Goal: Navigation & Orientation: Find specific page/section

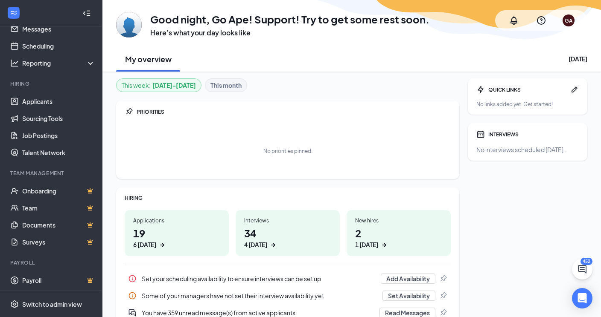
scroll to position [33, 0]
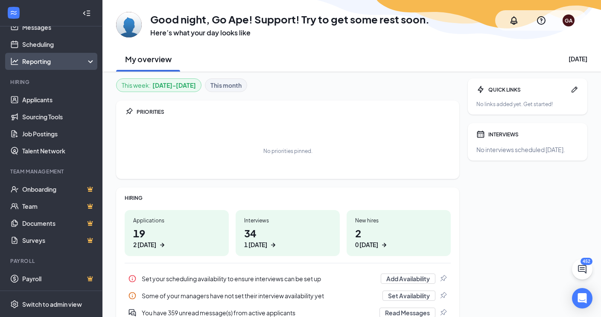
click at [83, 58] on div "Reporting" at bounding box center [58, 61] width 73 height 9
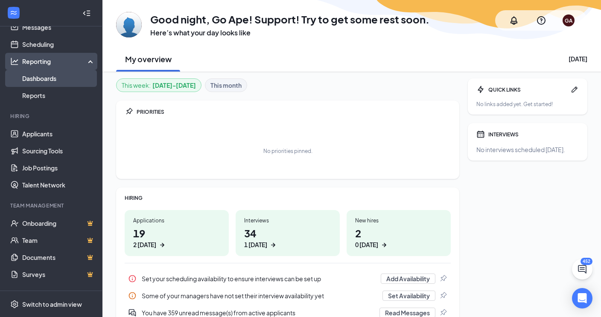
click at [52, 80] on link "Dashboards" at bounding box center [58, 78] width 73 height 17
